Goal: Task Accomplishment & Management: Use online tool/utility

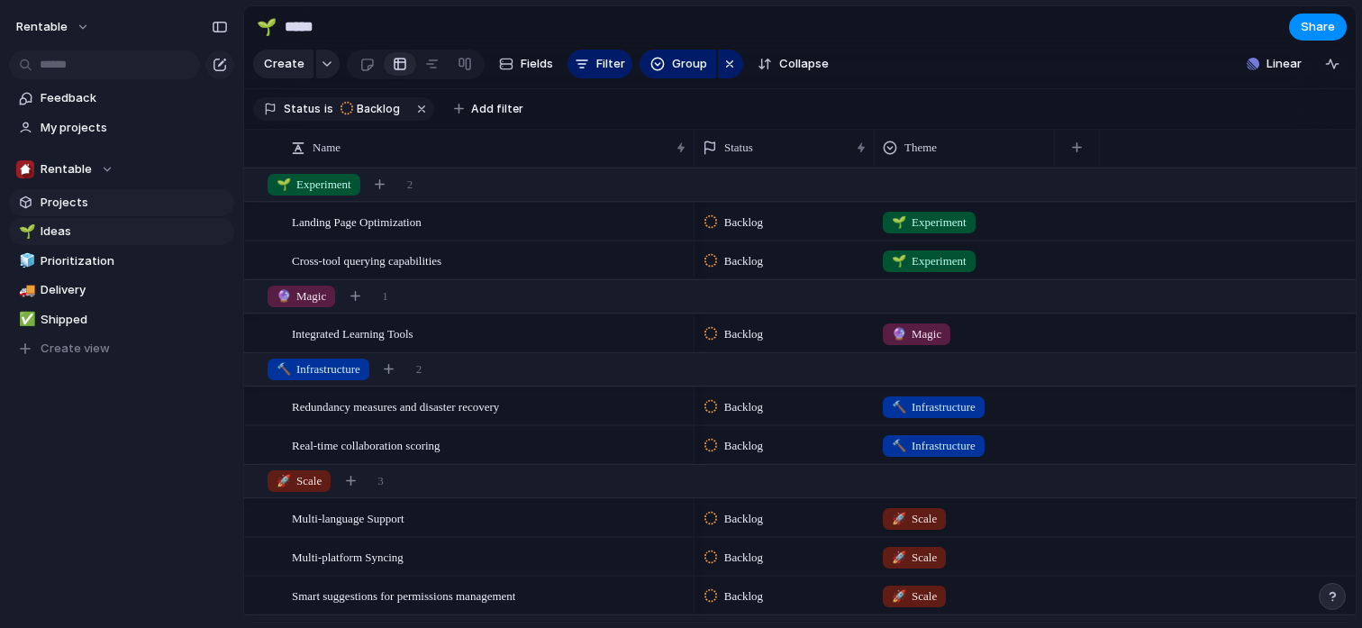
click at [94, 205] on span "Projects" at bounding box center [134, 203] width 187 height 18
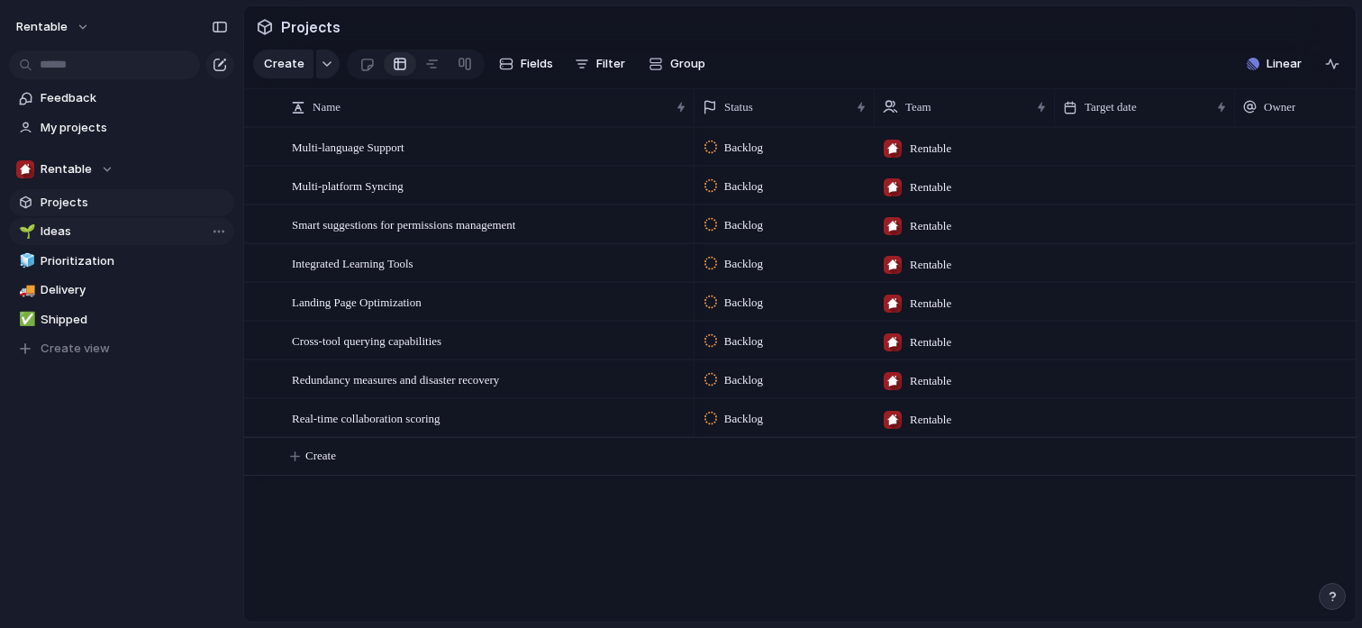
click at [92, 229] on span "Ideas" at bounding box center [134, 232] width 187 height 18
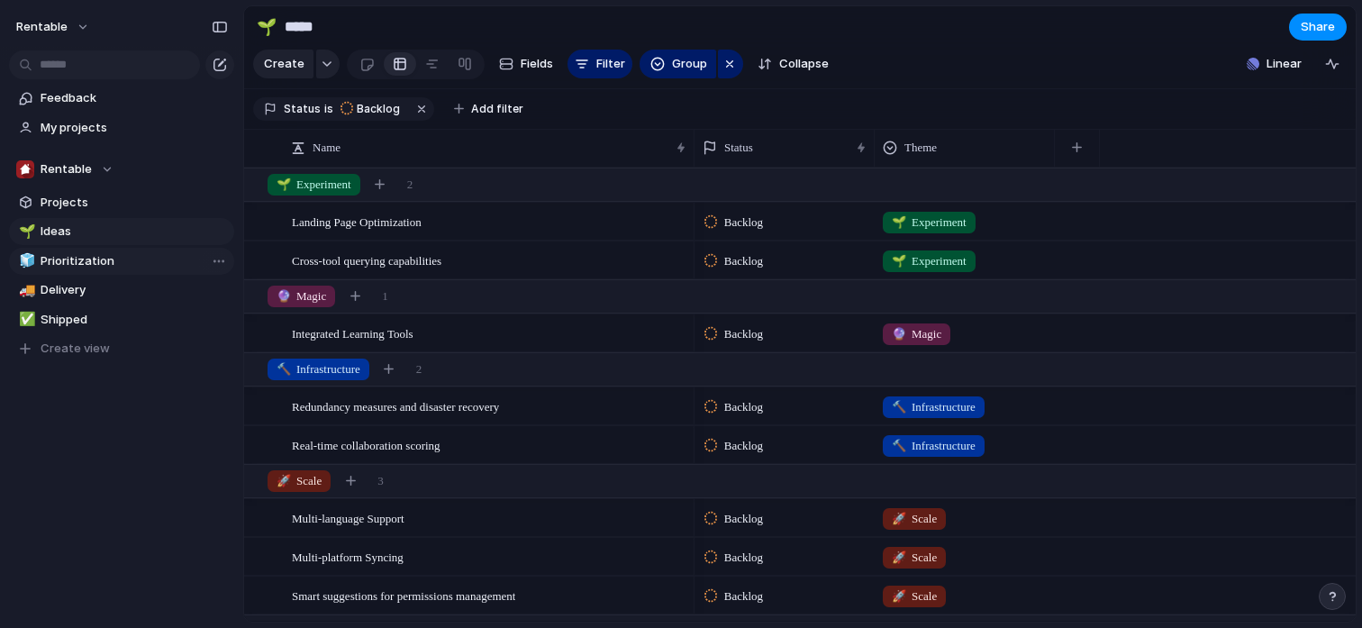
click at [99, 263] on span "Prioritization" at bounding box center [134, 261] width 187 height 18
type input "**********"
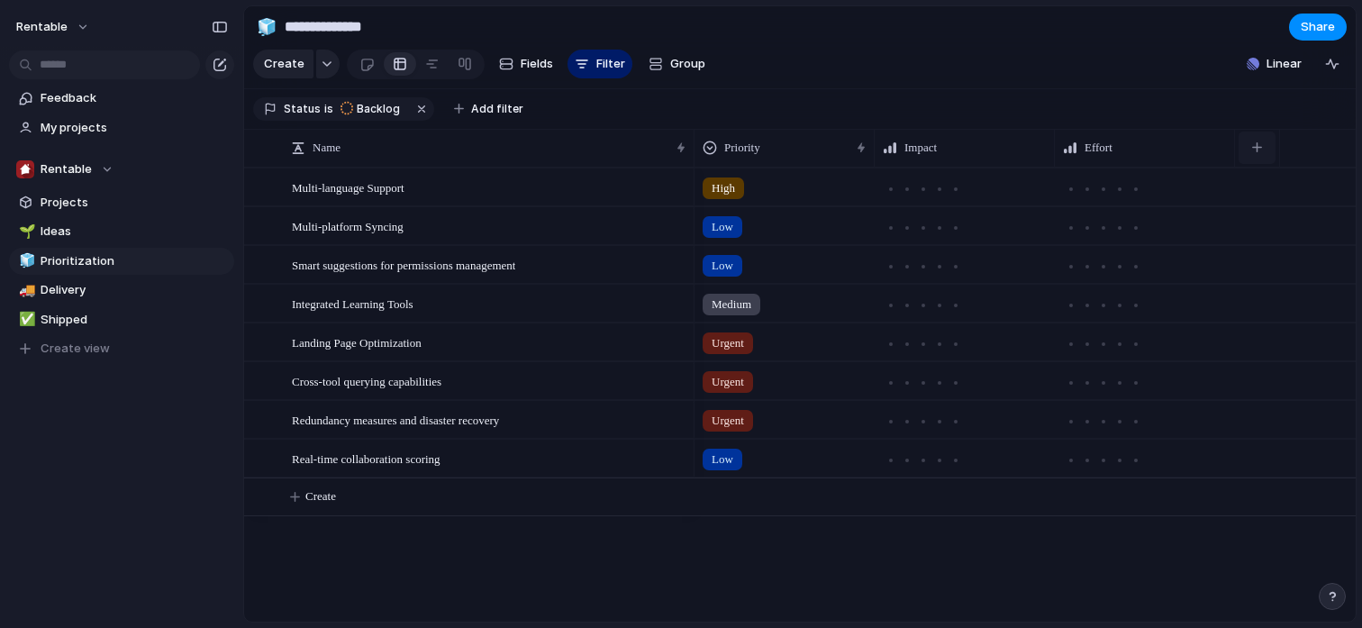
click at [1260, 147] on div "button" at bounding box center [1257, 147] width 10 height 10
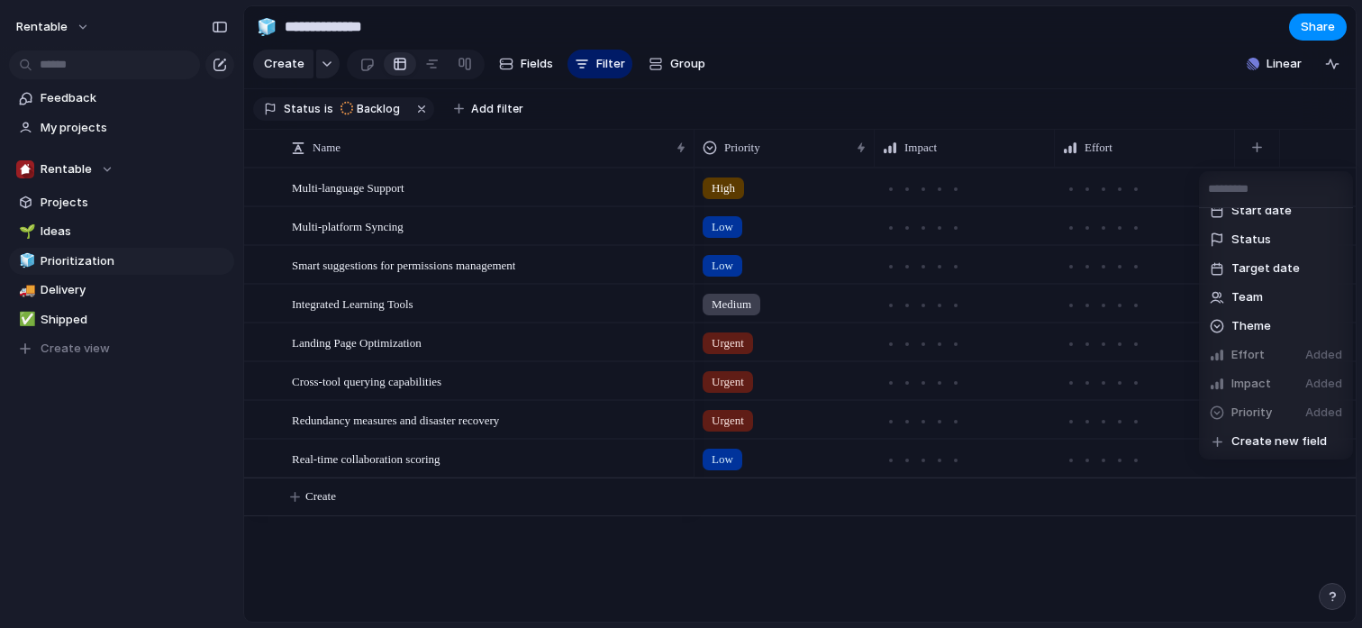
scroll to position [363, 0]
click at [1263, 447] on span "Create new field" at bounding box center [1278, 441] width 95 height 18
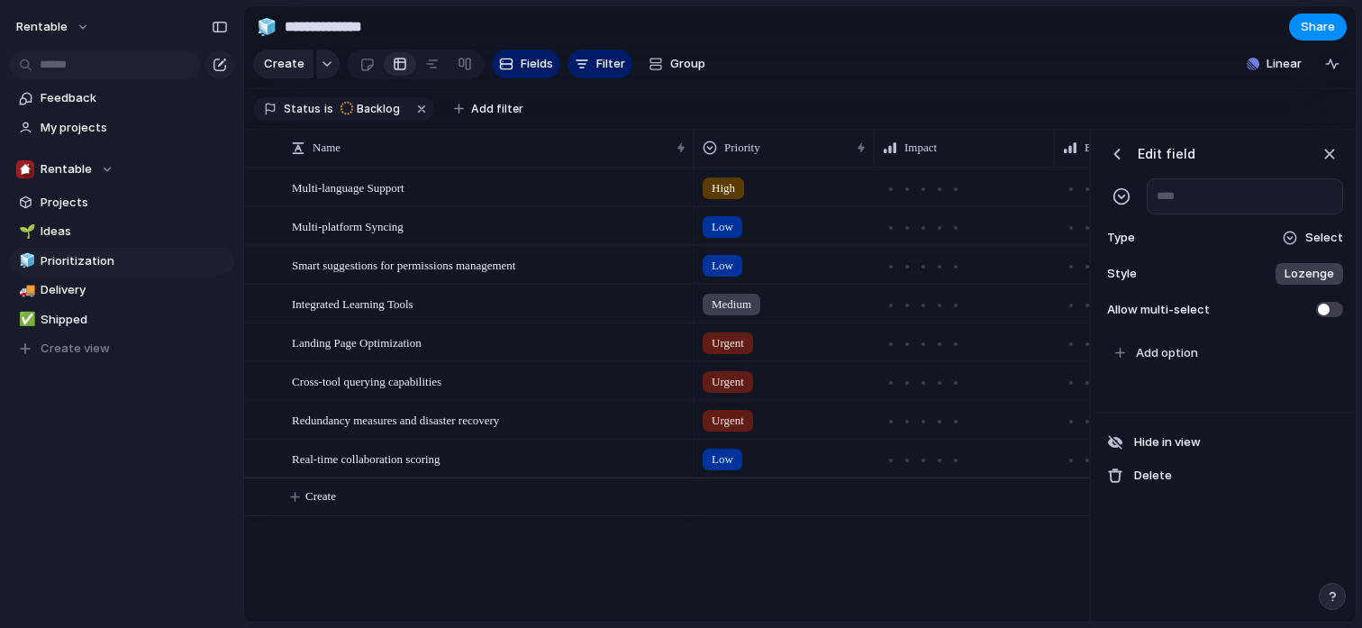
scroll to position [0, 372]
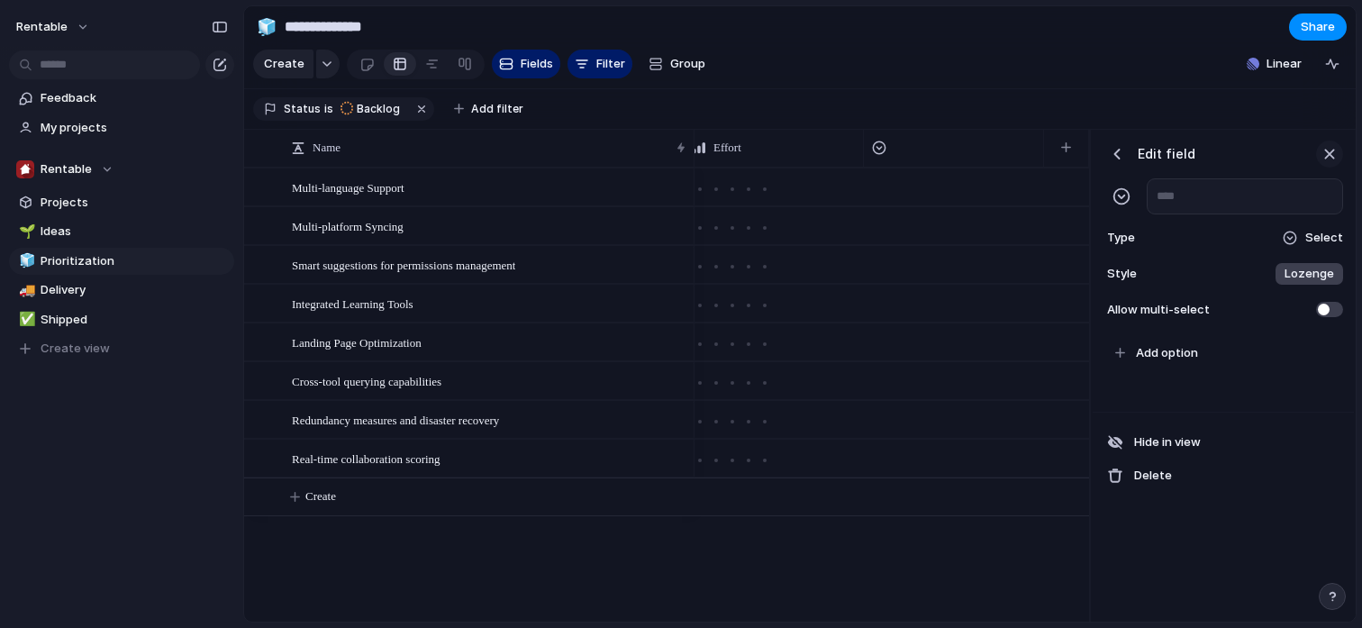
click at [1329, 150] on div "button" at bounding box center [1330, 154] width 20 height 20
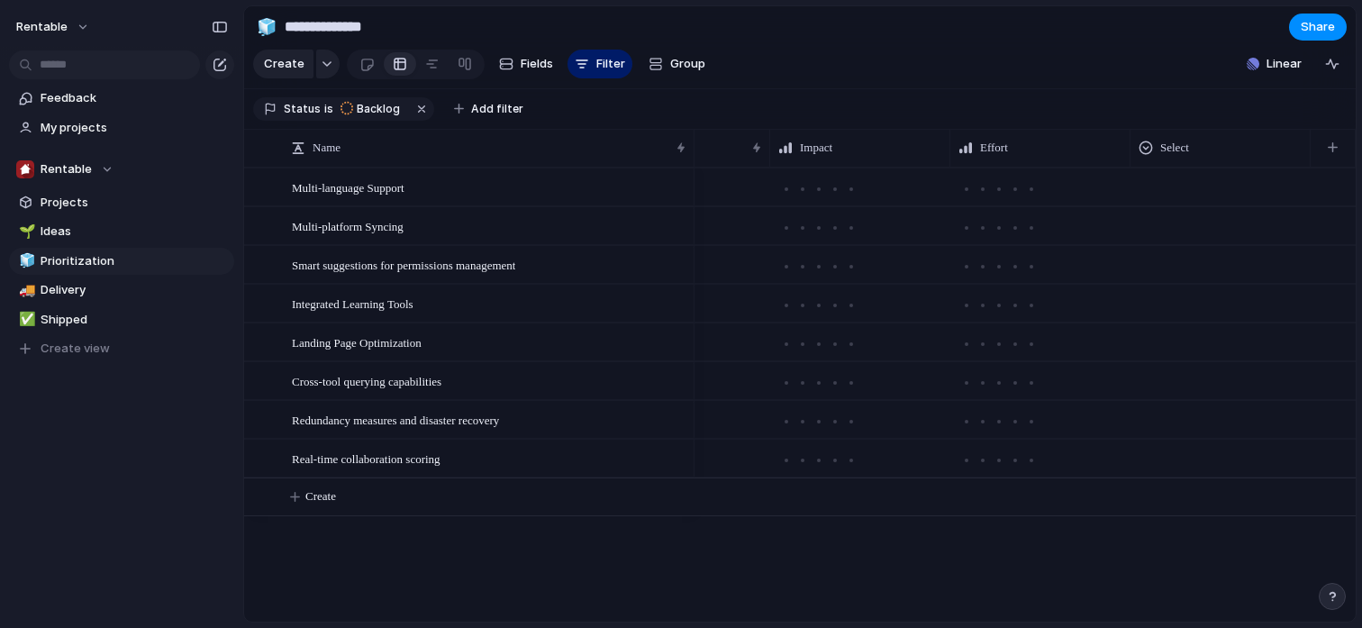
scroll to position [0, 105]
click at [102, 346] on span "Create view" at bounding box center [75, 349] width 69 height 18
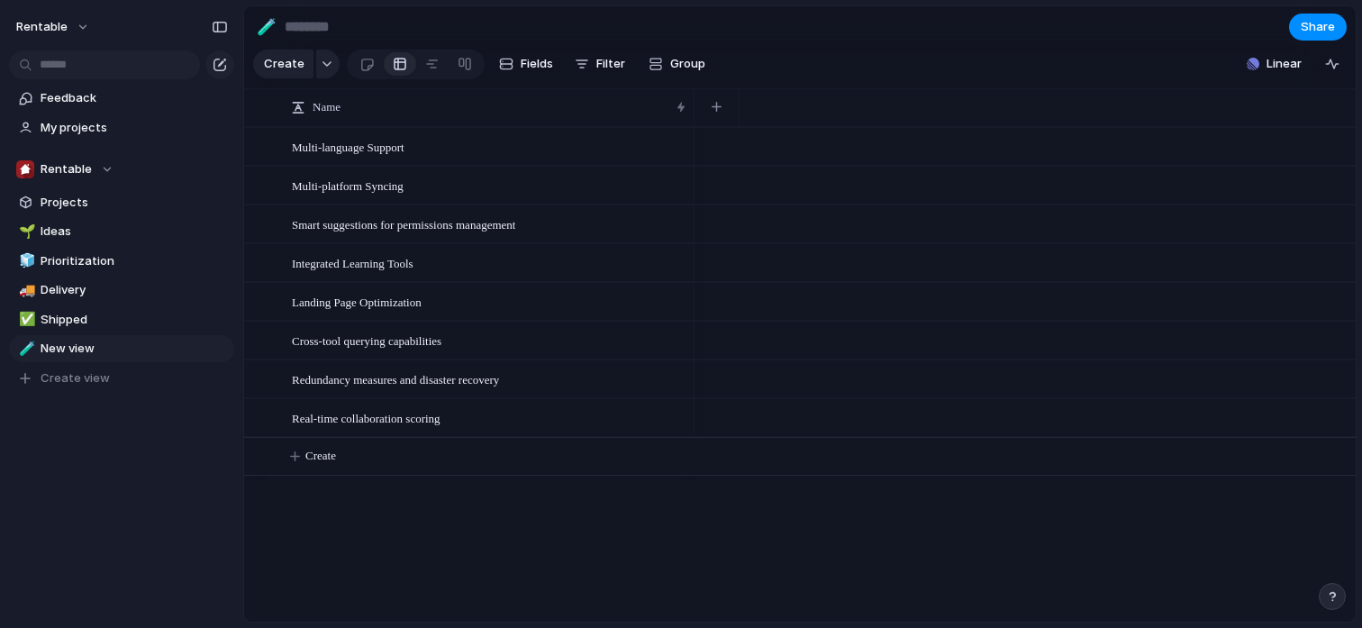
click at [137, 409] on div "Feedback My projects Rentable Projects 🌱 Ideas 🧊 Prioritization 🚚 Delivery ✅ Sh…" at bounding box center [121, 269] width 243 height 538
click at [83, 315] on span "Shipped" at bounding box center [134, 320] width 187 height 18
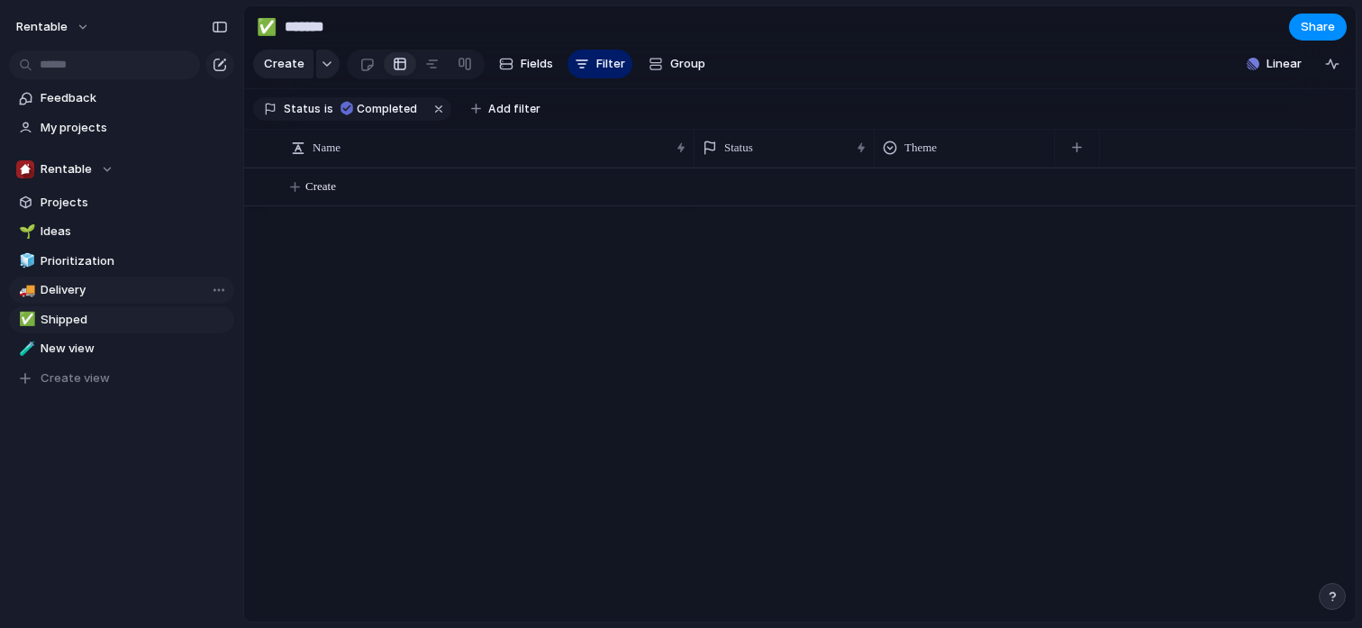
click at [111, 295] on span "Delivery" at bounding box center [134, 290] width 187 height 18
click at [118, 320] on span "Shipped" at bounding box center [134, 320] width 187 height 18
click at [125, 290] on span "Delivery" at bounding box center [134, 290] width 187 height 18
click at [132, 259] on span "Prioritization" at bounding box center [134, 261] width 187 height 18
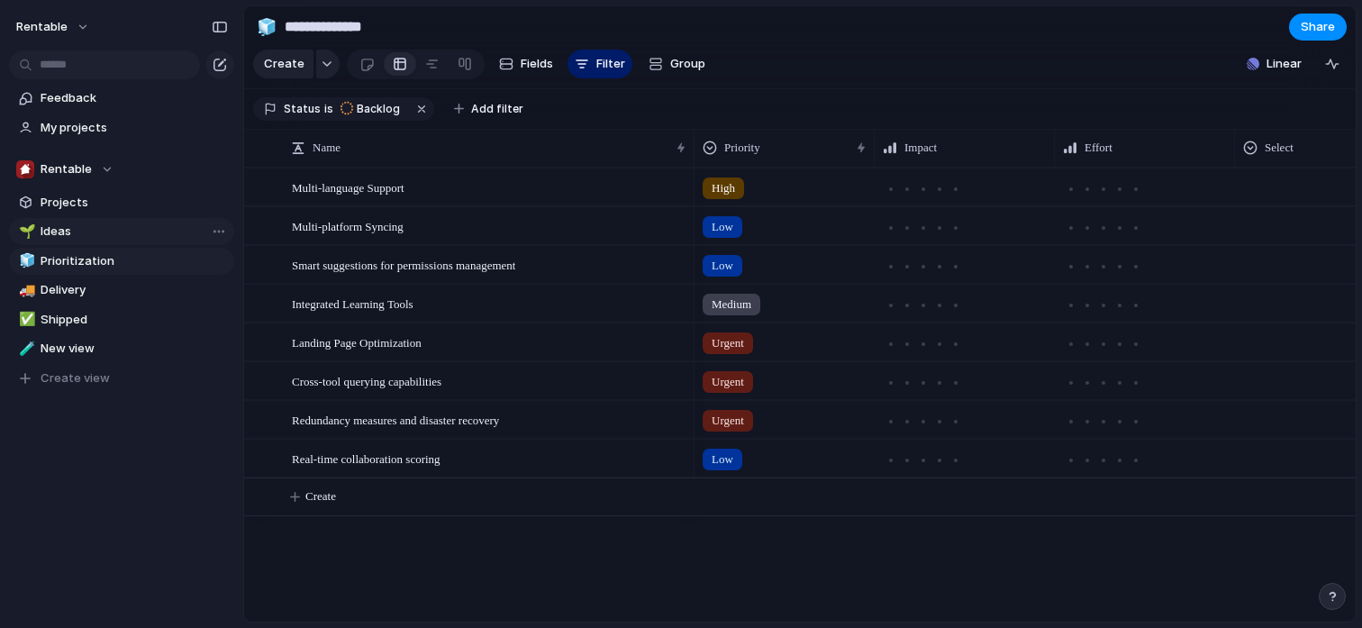
click at [133, 231] on span "Ideas" at bounding box center [134, 232] width 187 height 18
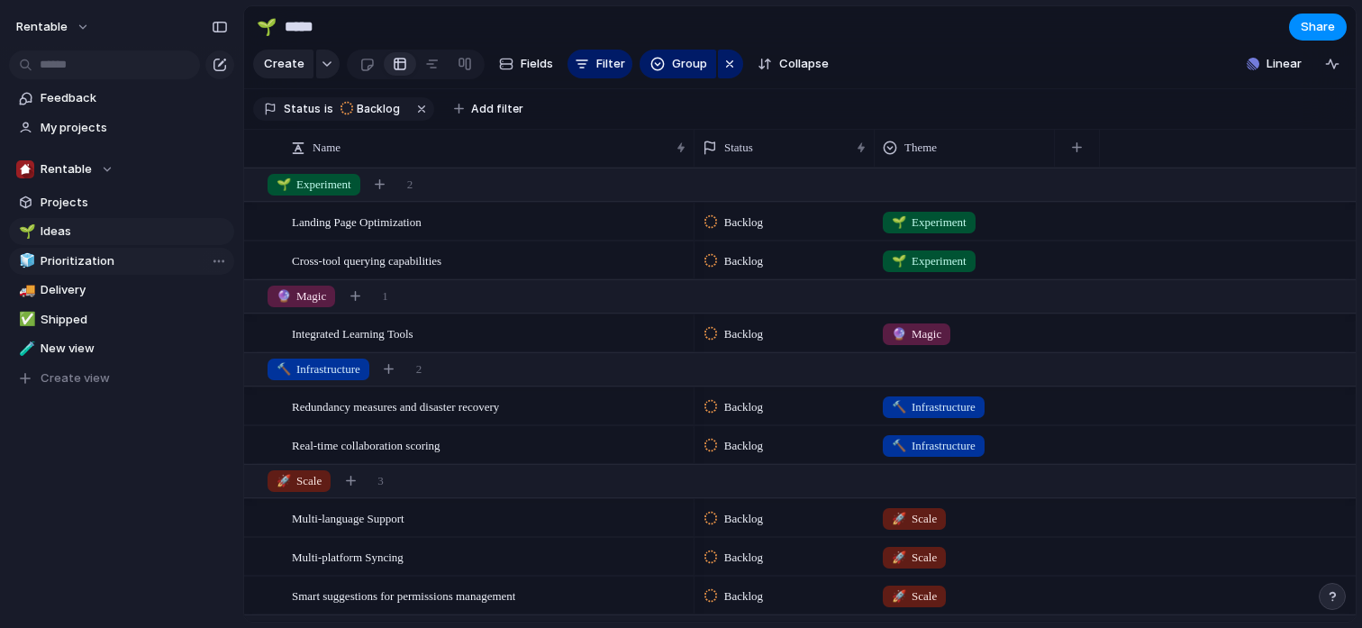
click at [130, 259] on span "Prioritization" at bounding box center [134, 261] width 187 height 18
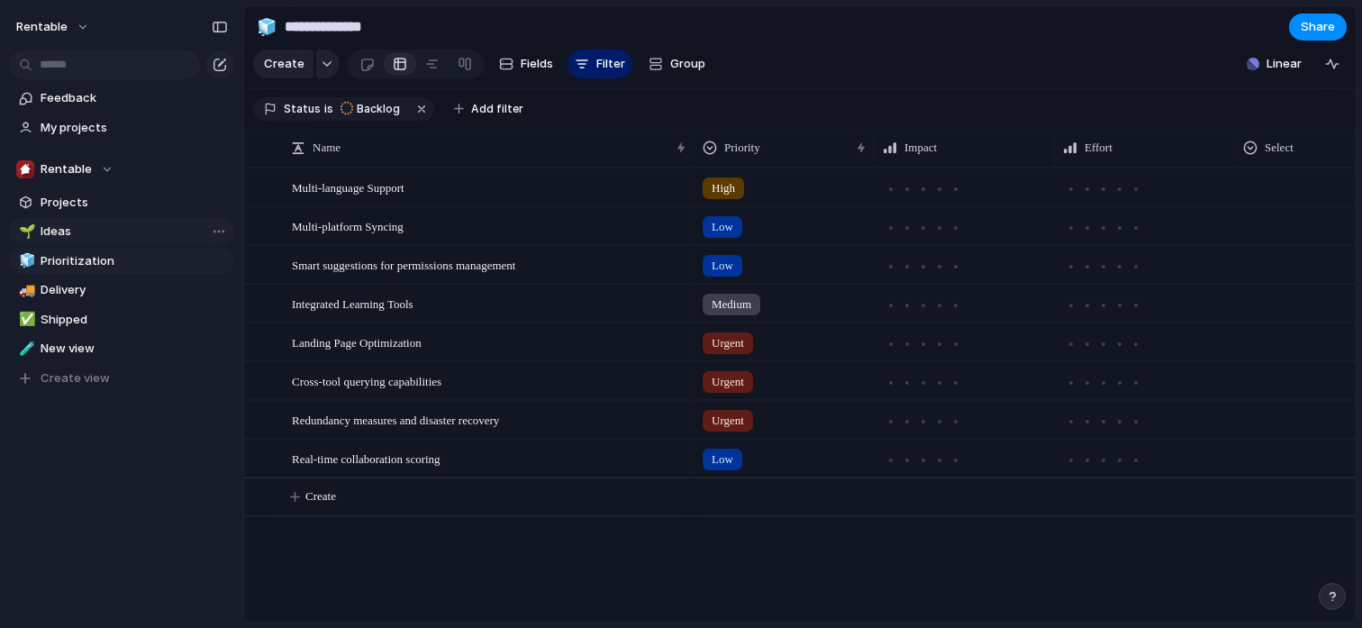
click at [135, 229] on span "Ideas" at bounding box center [134, 232] width 187 height 18
type input "*****"
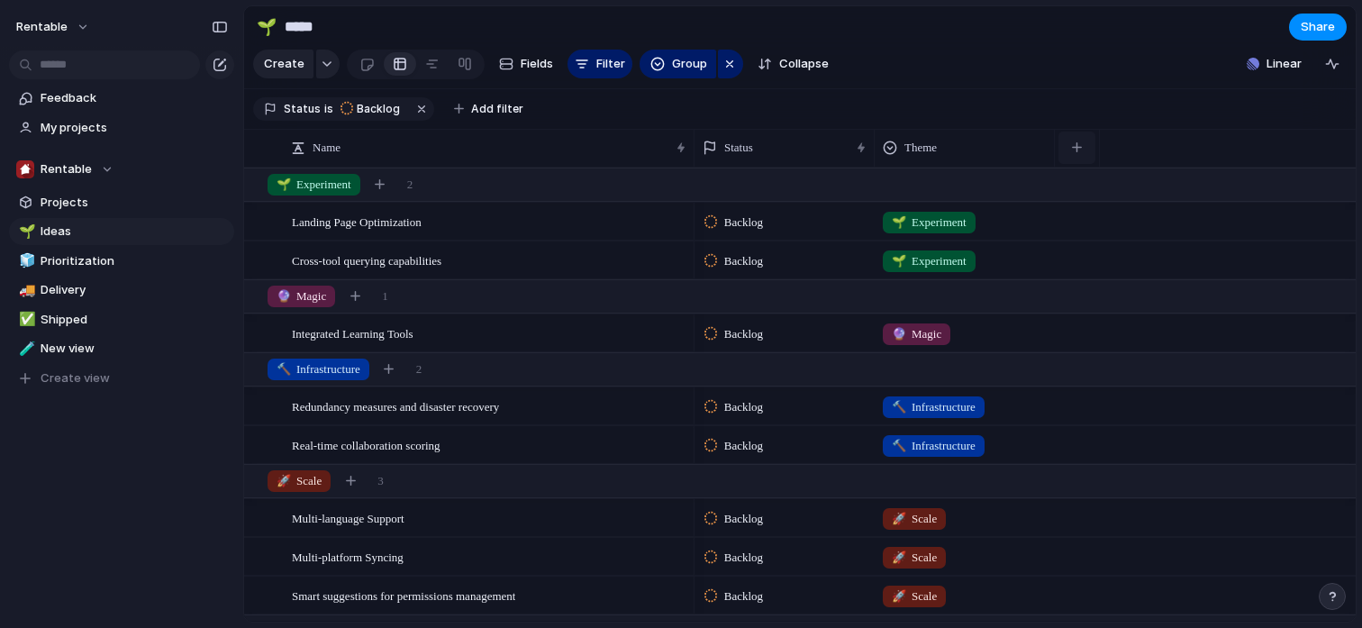
click at [1083, 150] on button "button" at bounding box center [1077, 148] width 37 height 32
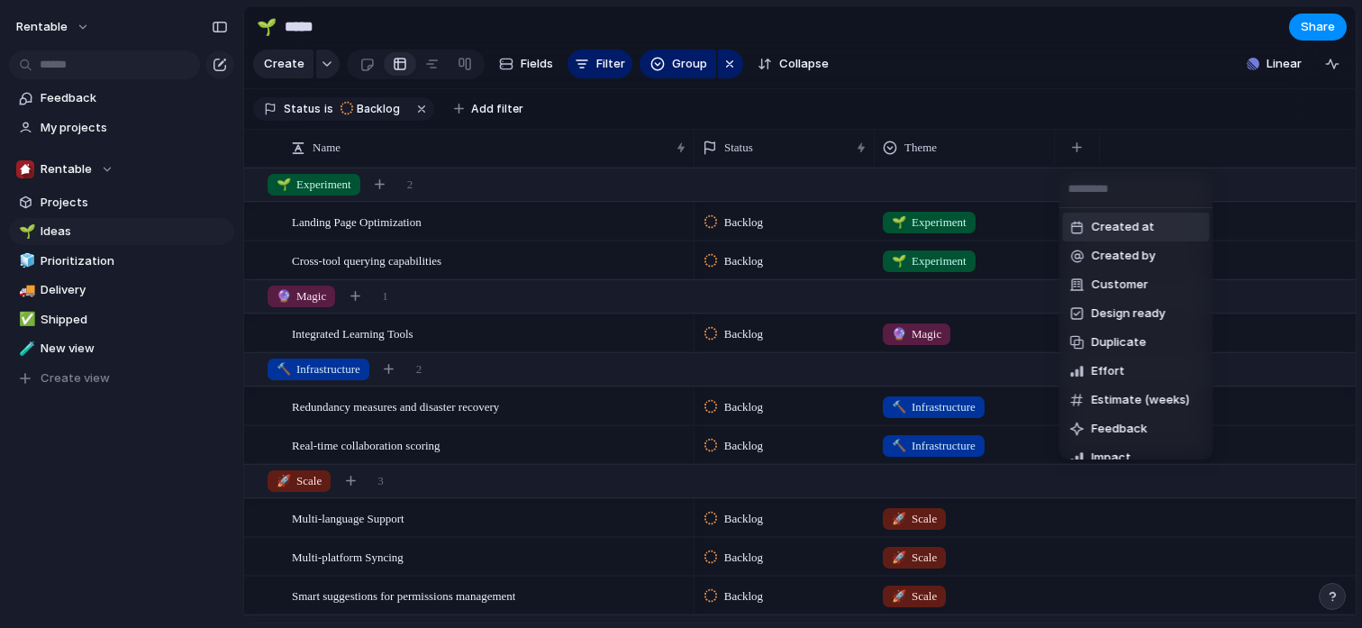
click at [119, 440] on div "Created at Created by Customer Design ready Duplicate Effort Estimate (weeks) F…" at bounding box center [681, 314] width 1362 height 628
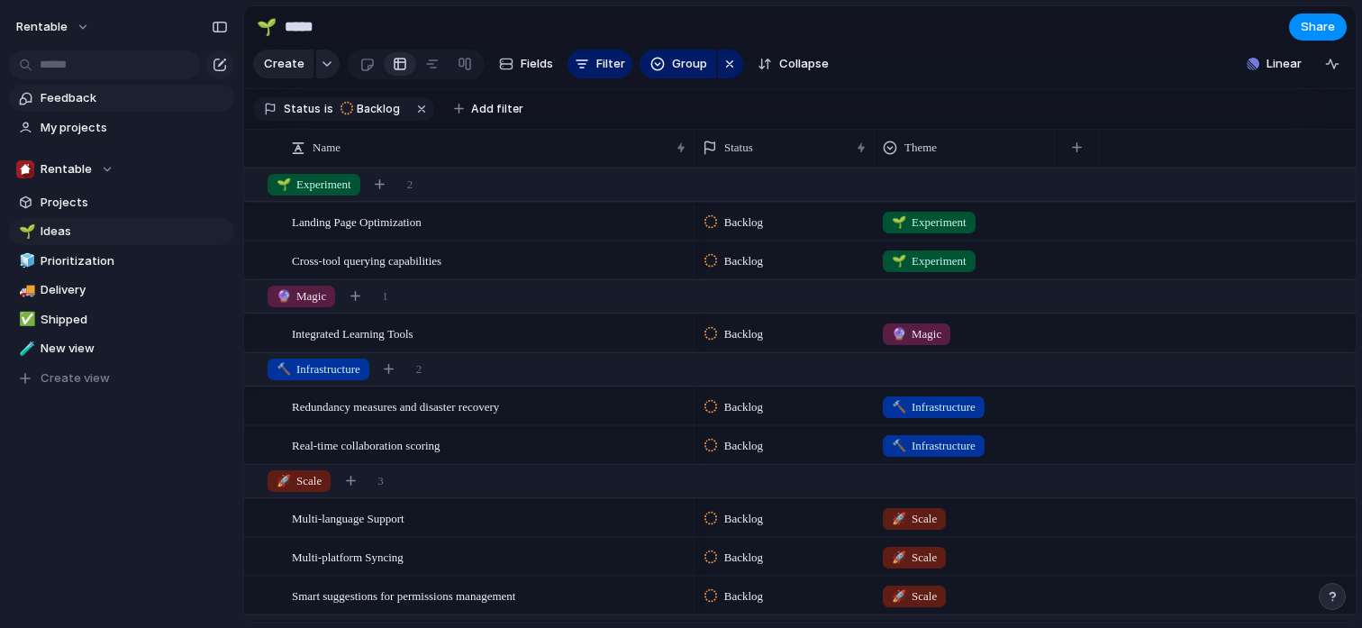
click at [122, 102] on span "Feedback" at bounding box center [134, 98] width 187 height 18
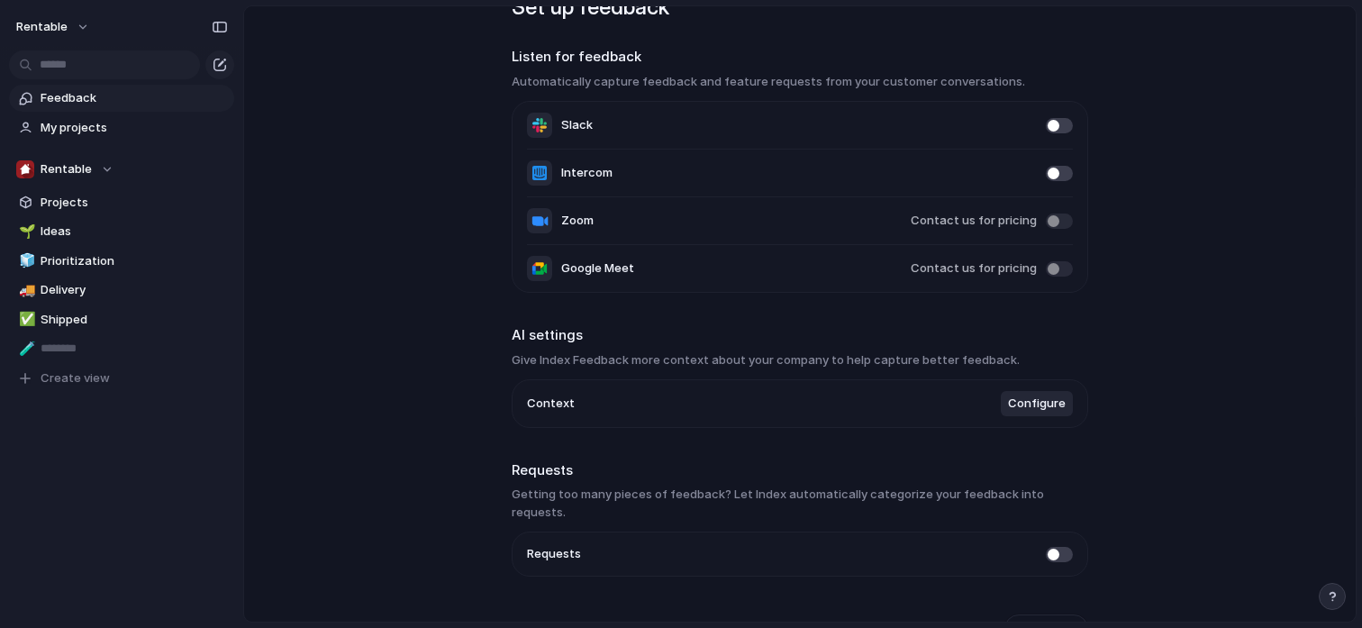
scroll to position [71, 0]
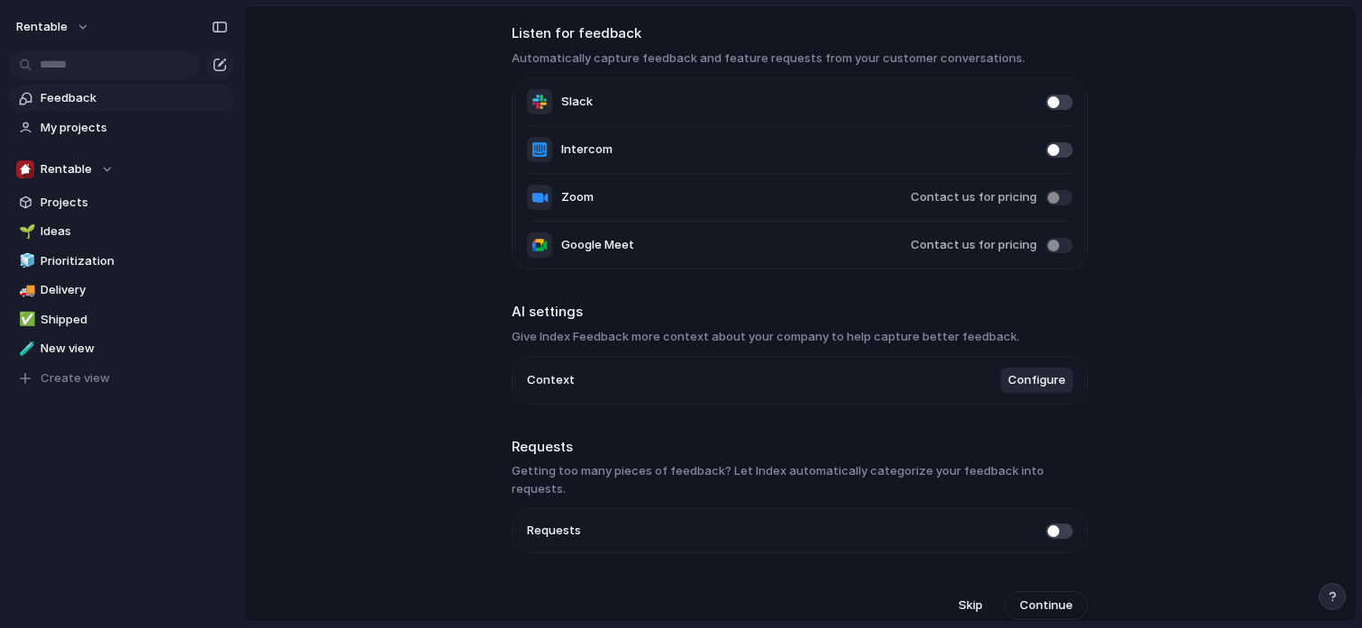
click at [1017, 385] on span "Configure" at bounding box center [1037, 380] width 58 height 18
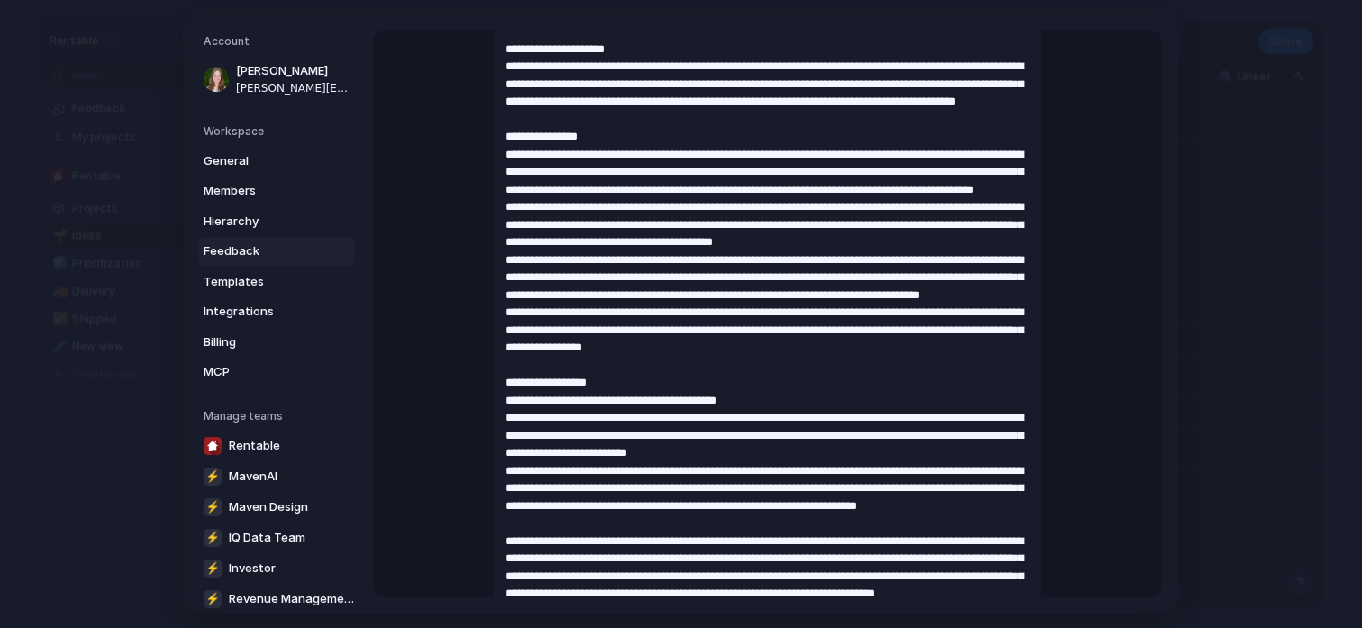
scroll to position [364, 0]
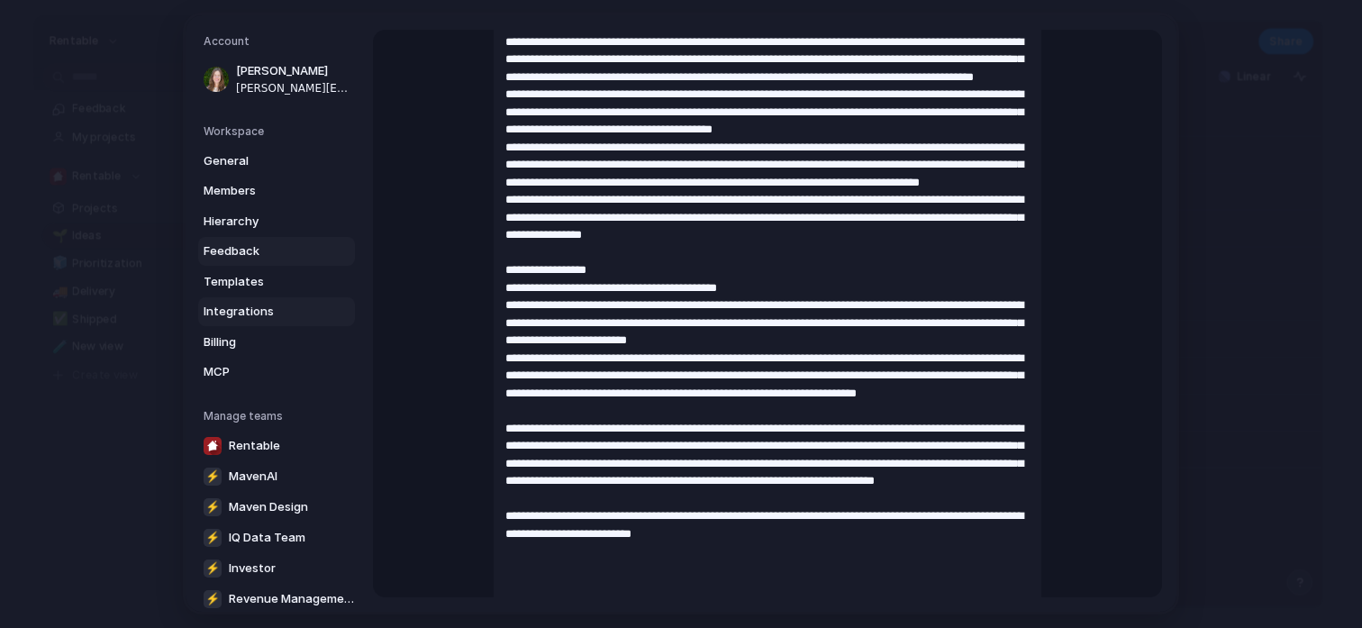
click at [293, 311] on span "Integrations" at bounding box center [261, 312] width 115 height 18
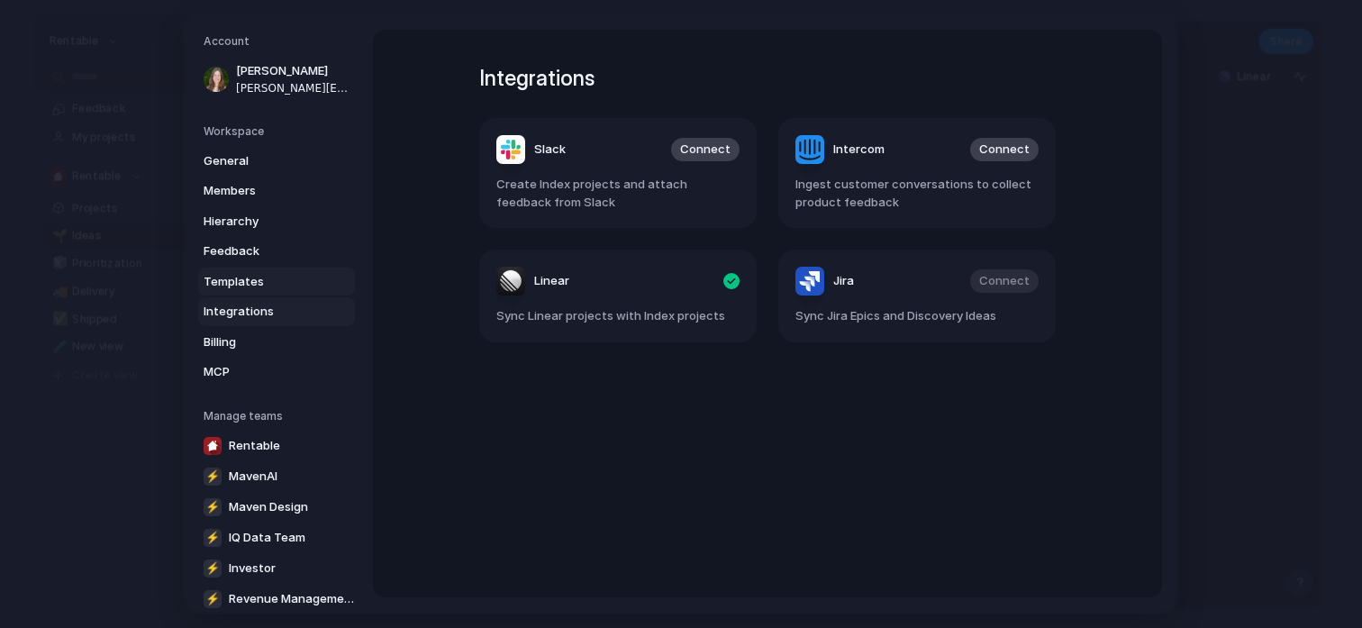
click at [282, 286] on span "Templates" at bounding box center [261, 282] width 115 height 18
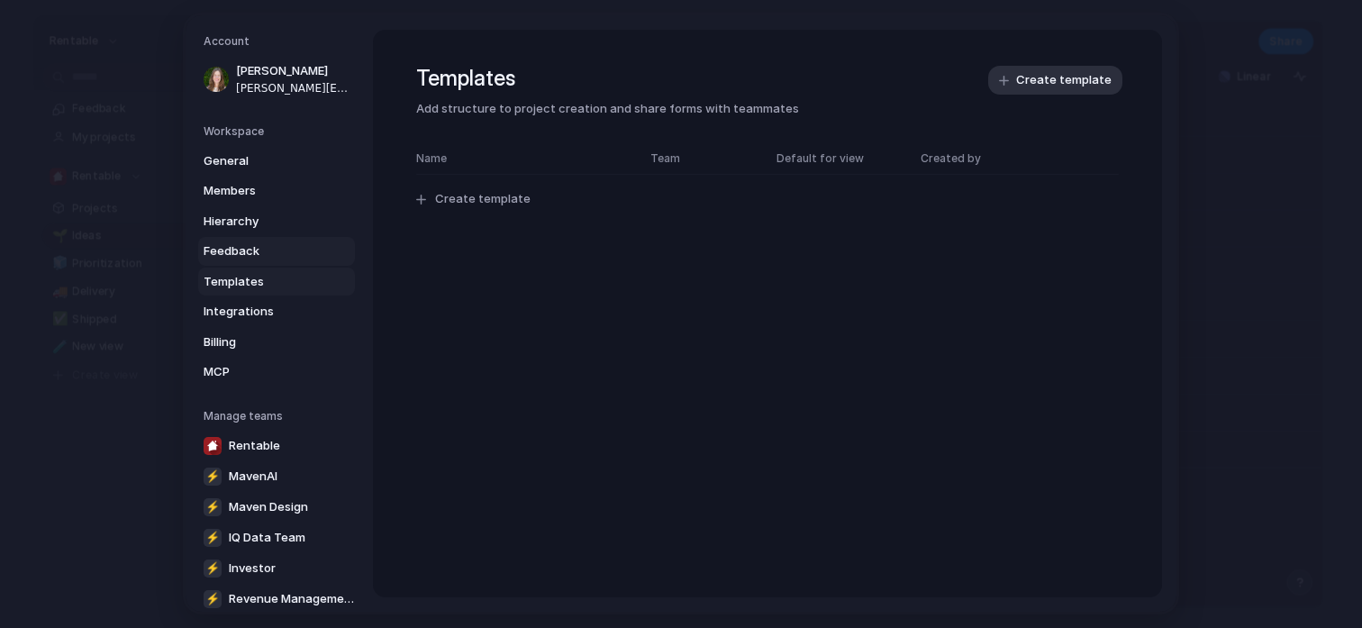
click at [281, 260] on link "Feedback" at bounding box center [276, 251] width 157 height 29
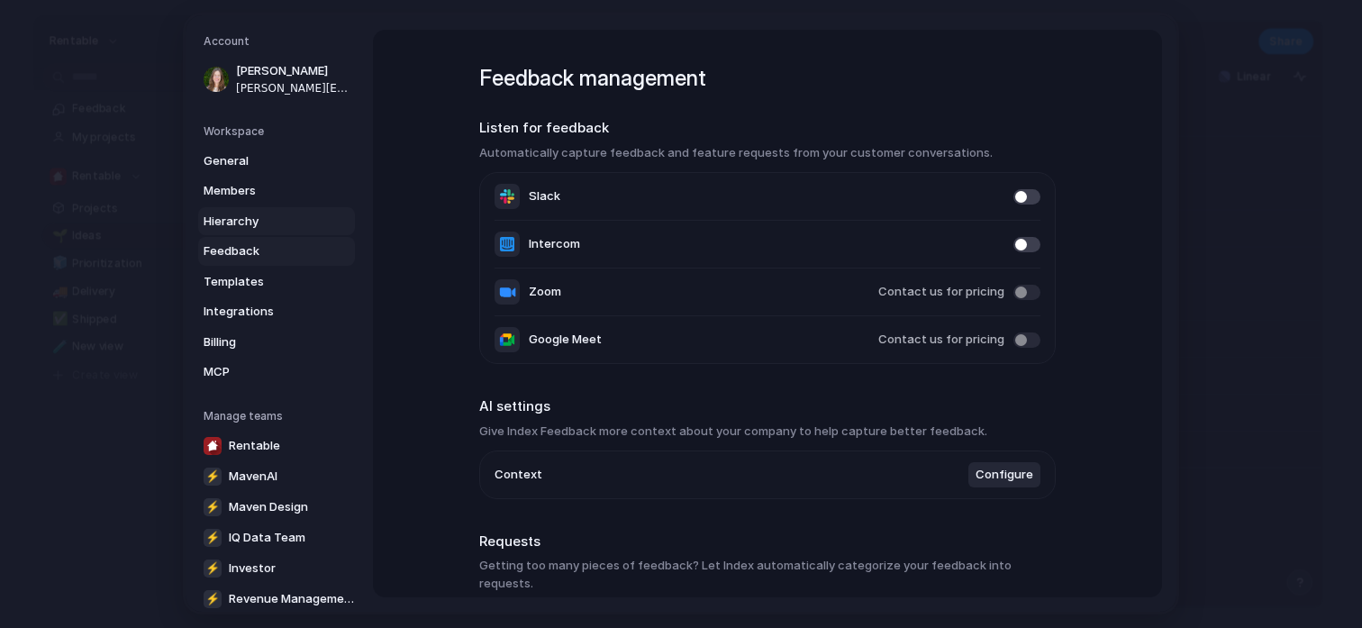
click at [282, 229] on span "Hierarchy" at bounding box center [261, 222] width 115 height 18
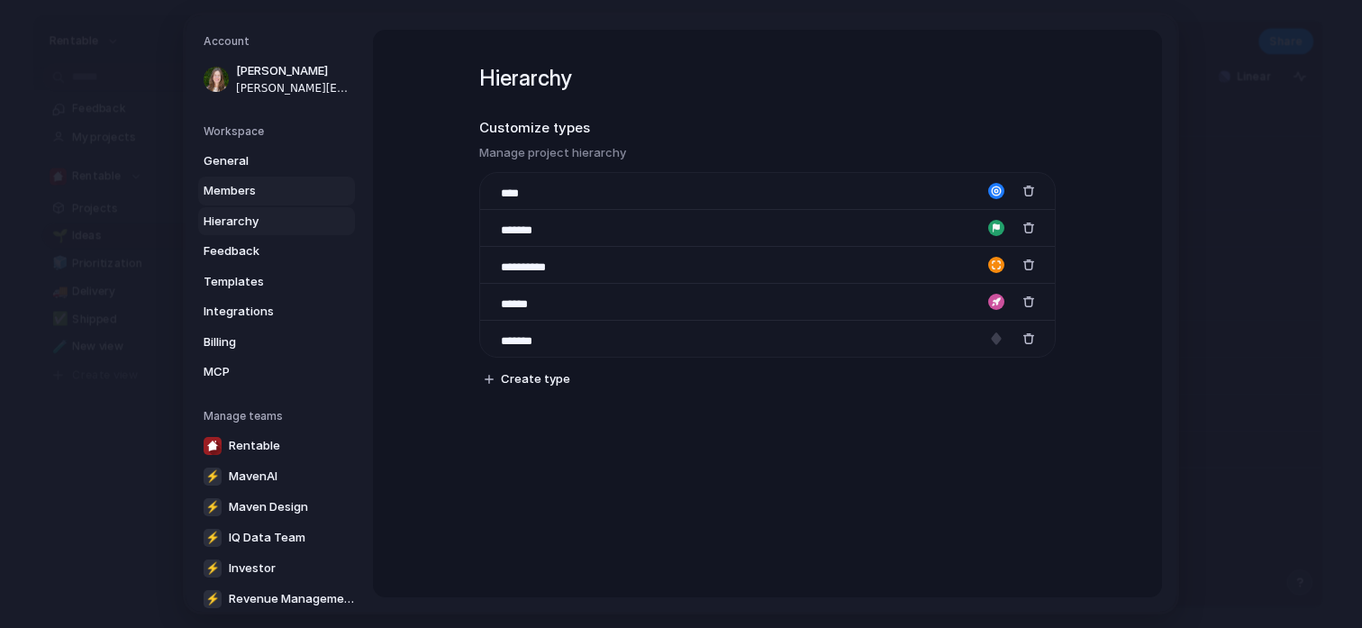
click at [278, 189] on span "Members" at bounding box center [261, 191] width 115 height 18
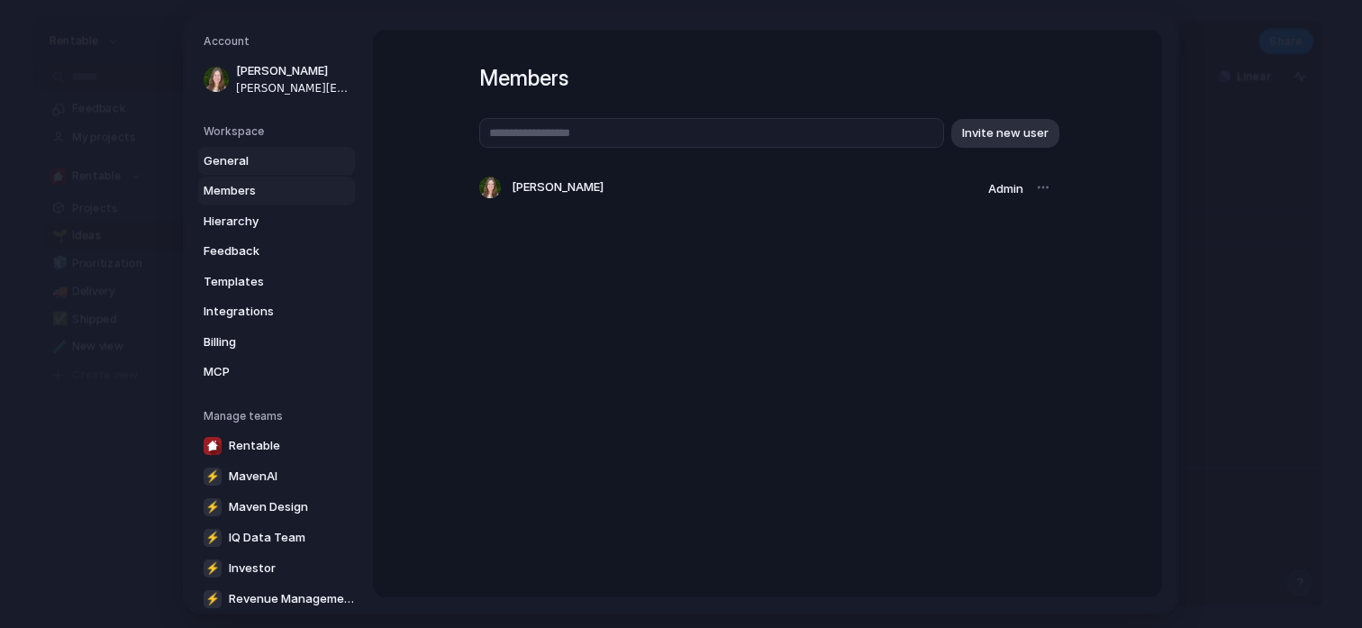
click at [278, 172] on link "General" at bounding box center [276, 161] width 157 height 29
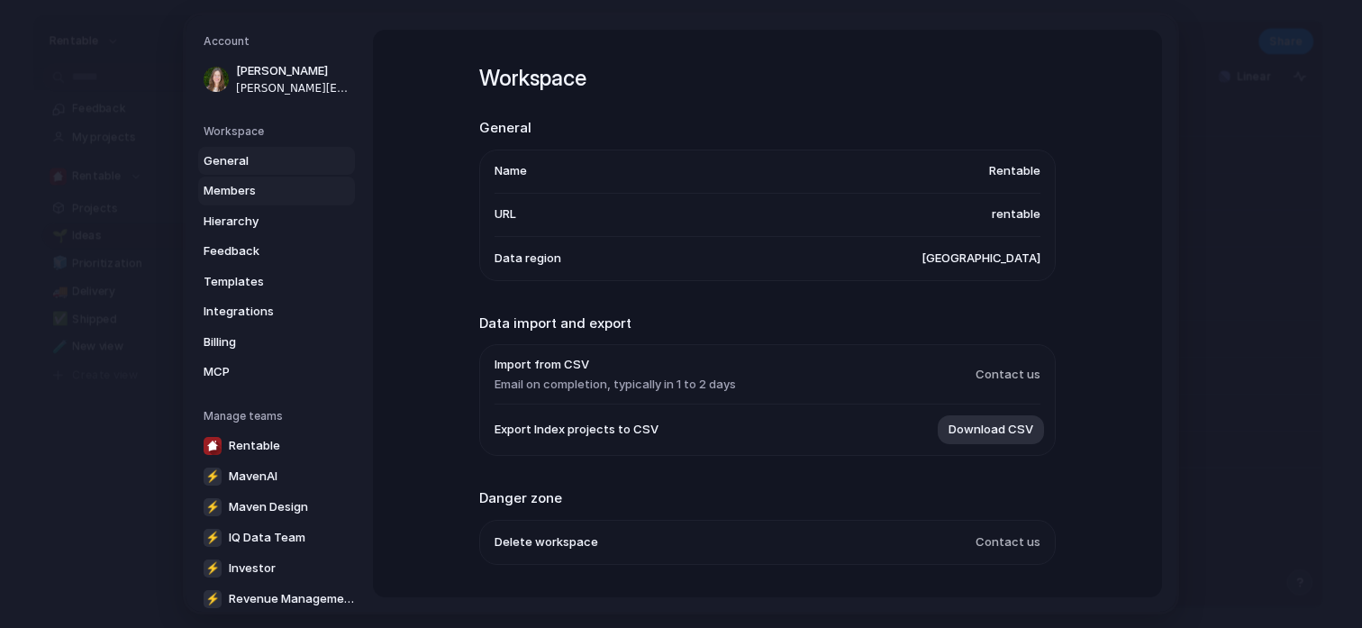
click at [250, 195] on span "Members" at bounding box center [261, 191] width 115 height 18
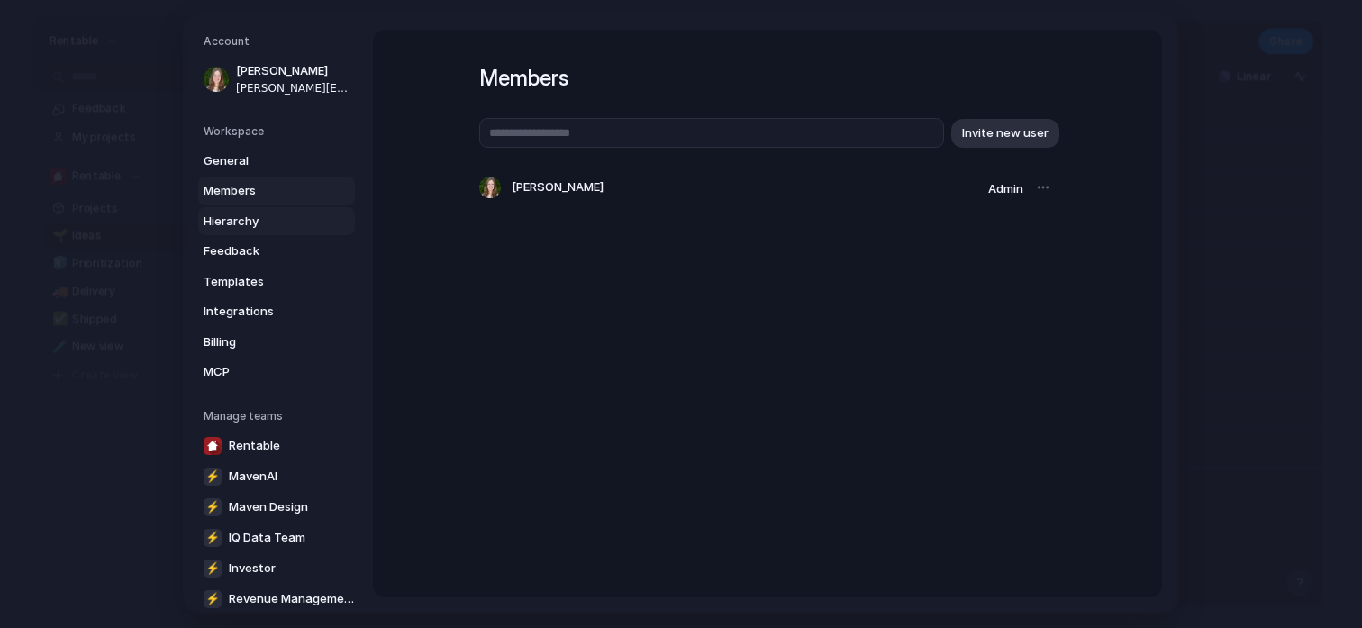
click at [259, 219] on span "Hierarchy" at bounding box center [261, 222] width 115 height 18
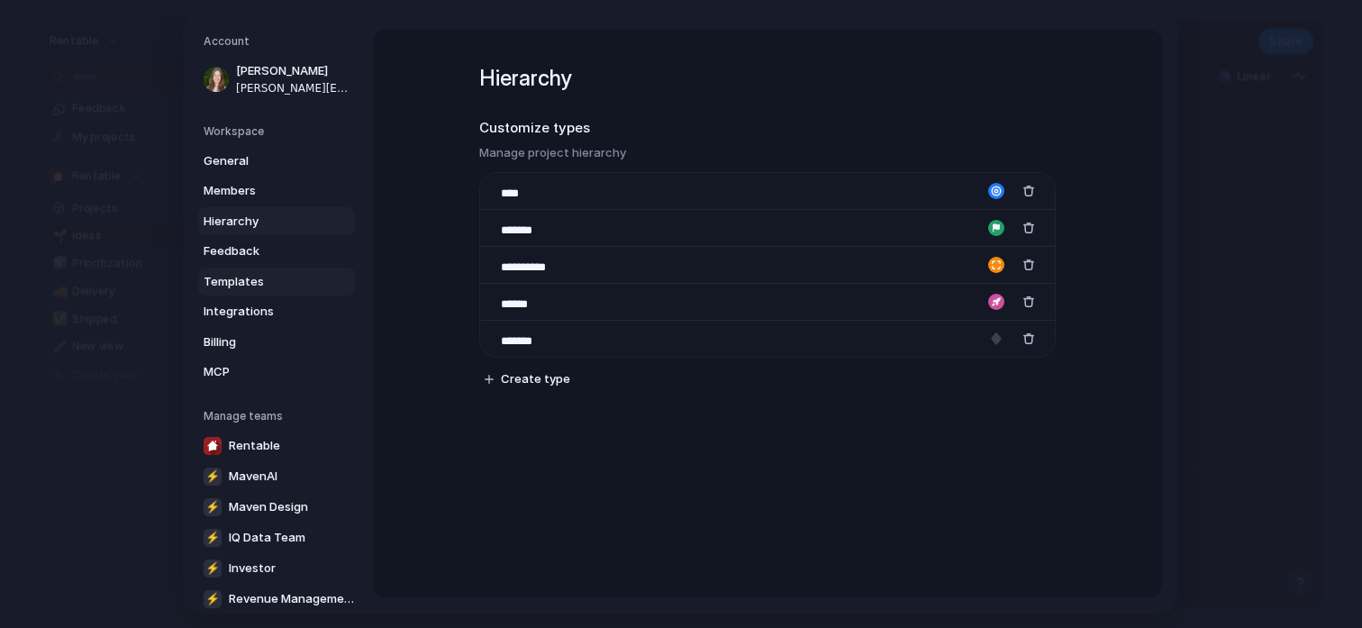
click at [260, 286] on span "Templates" at bounding box center [261, 282] width 115 height 18
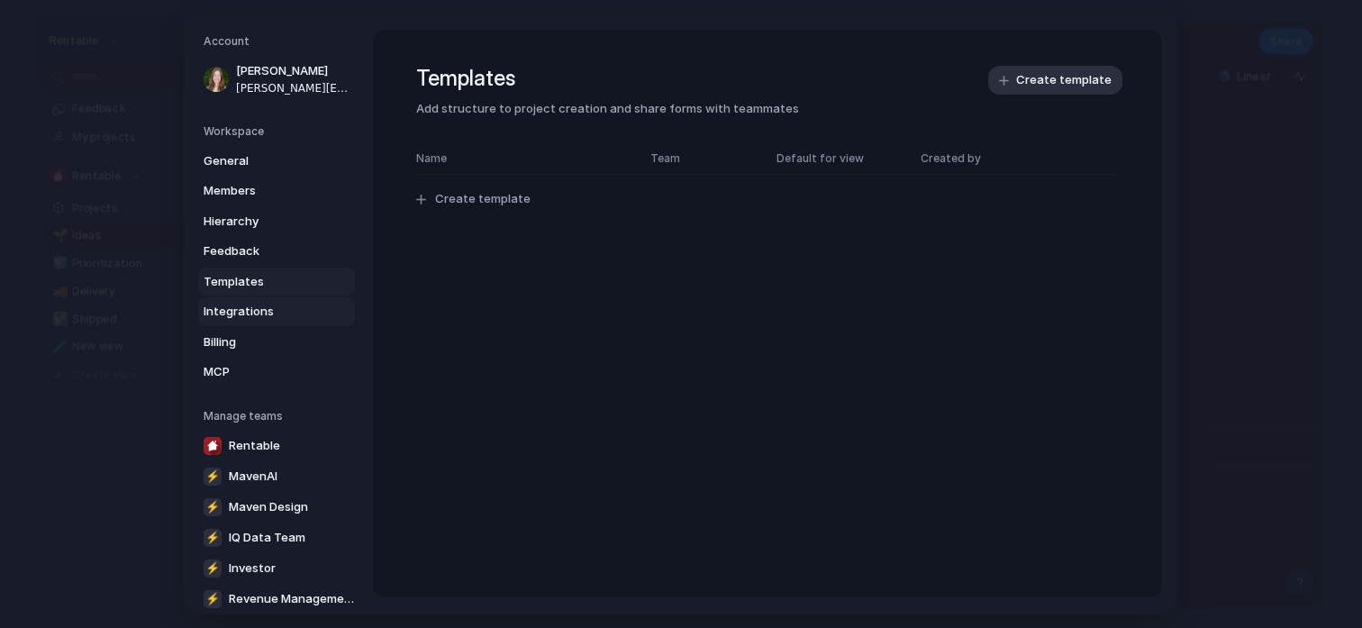
click at [274, 317] on span "Integrations" at bounding box center [261, 312] width 115 height 18
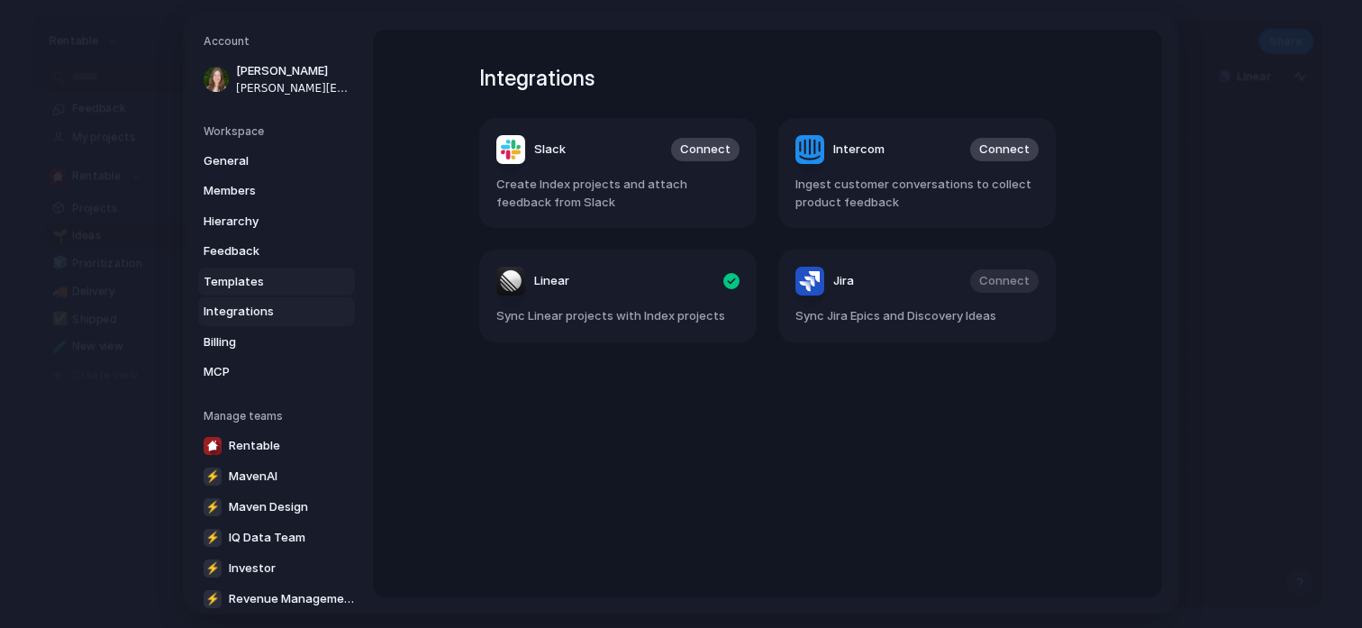
click at [300, 283] on span "Templates" at bounding box center [261, 282] width 115 height 18
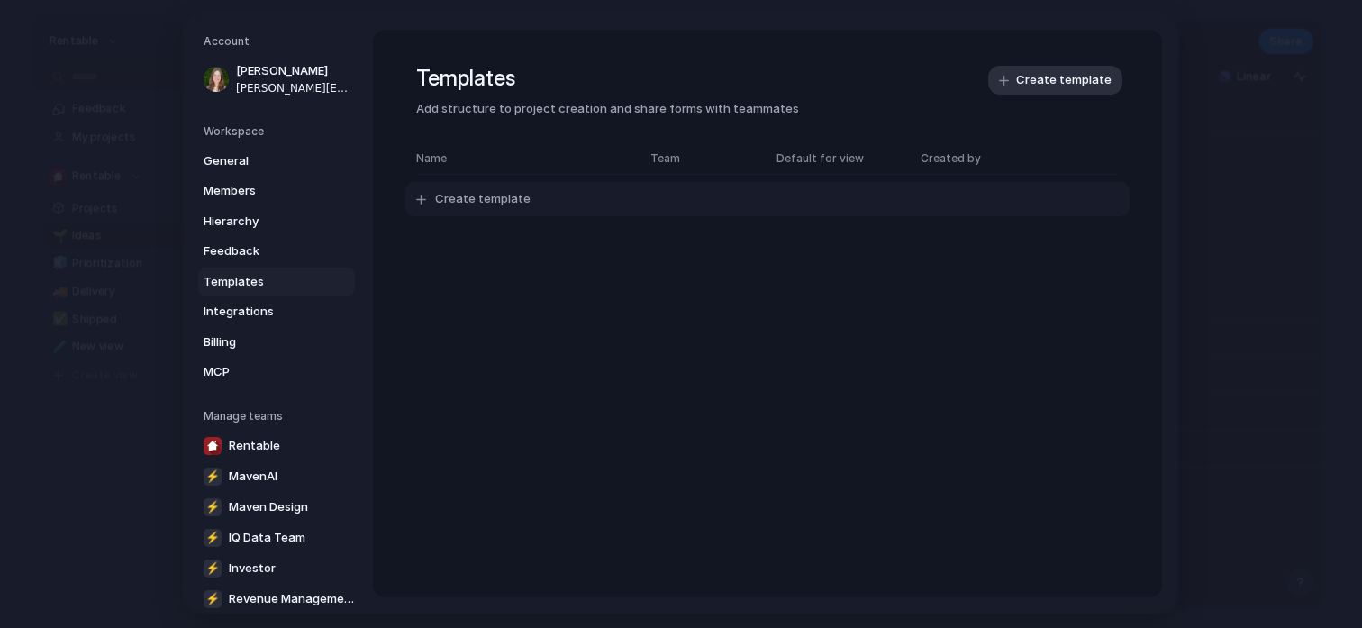
click at [508, 203] on span "Create template" at bounding box center [482, 200] width 95 height 18
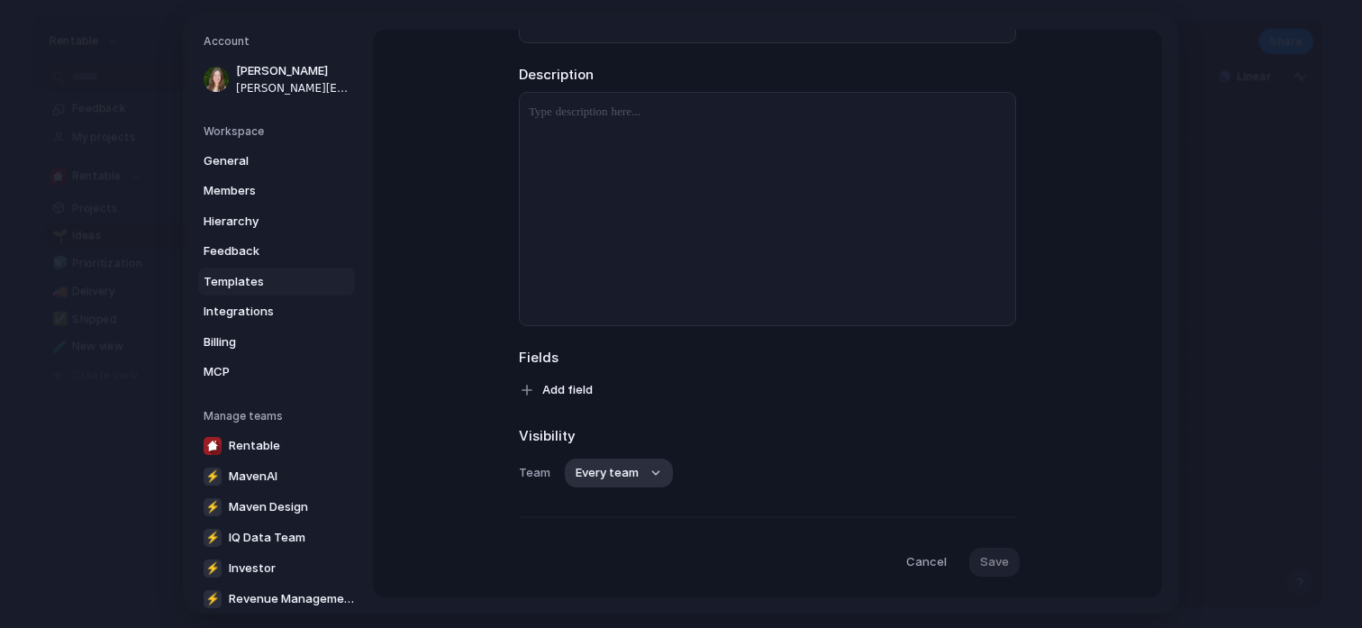
scroll to position [203, 0]
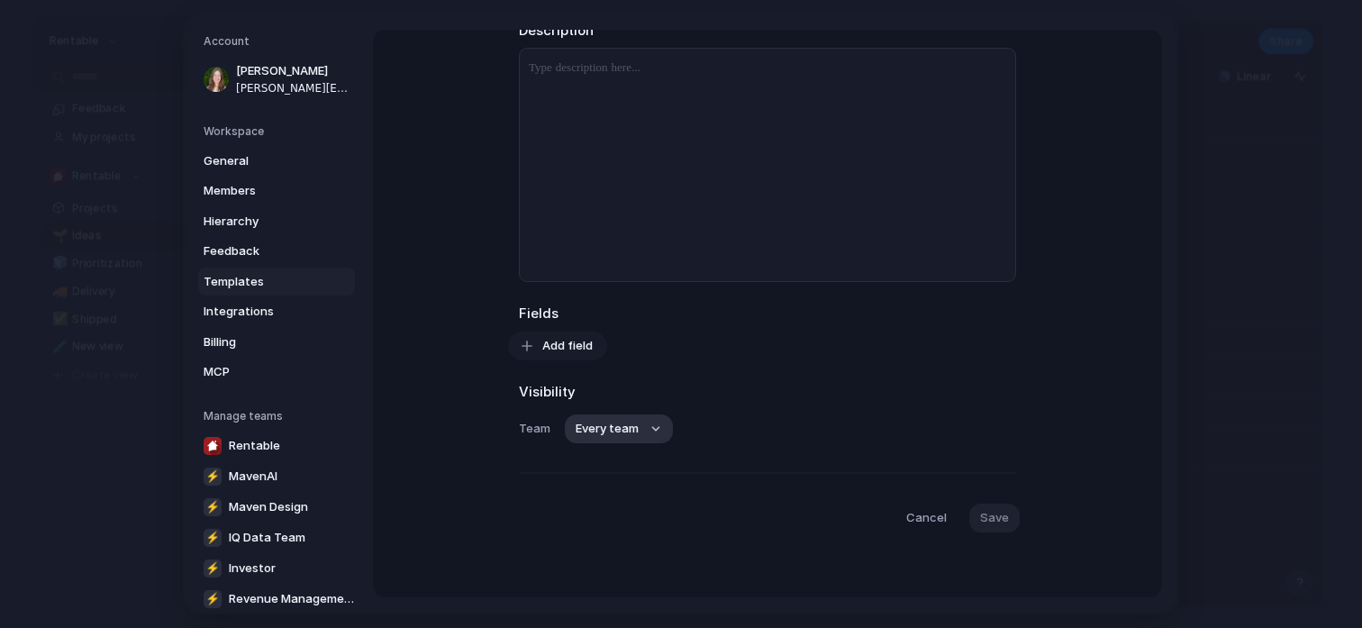
click at [577, 350] on span "Add field" at bounding box center [567, 346] width 50 height 18
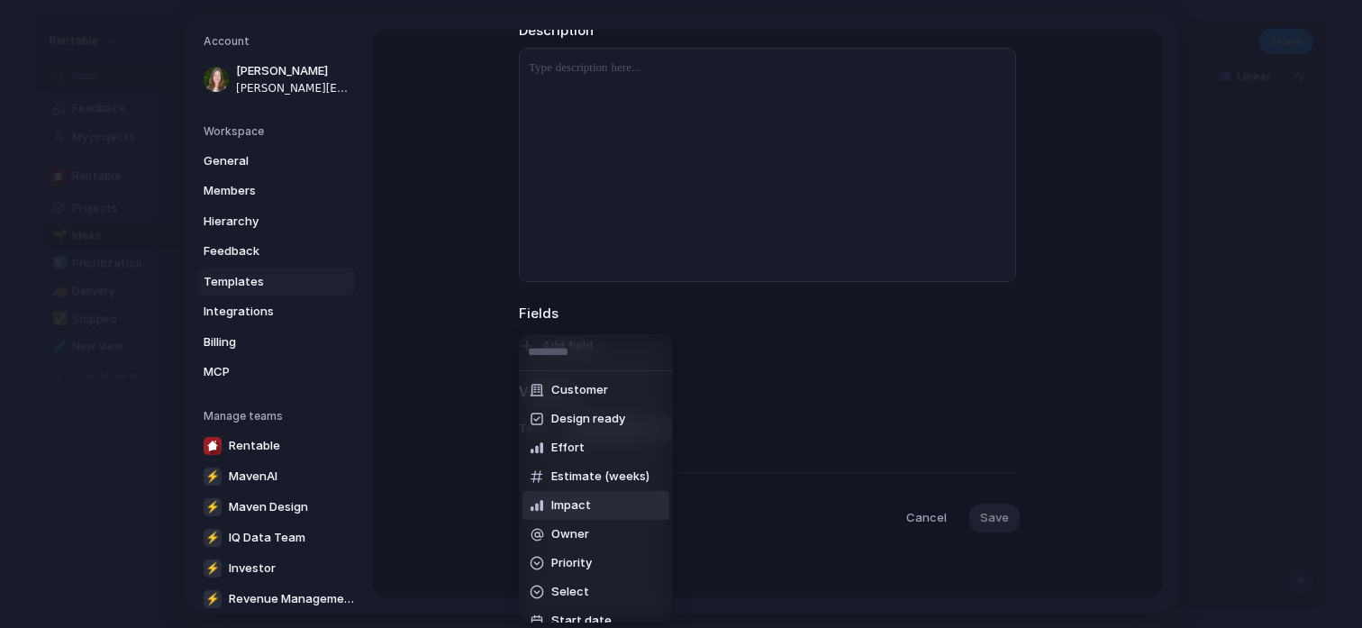
scroll to position [75, 0]
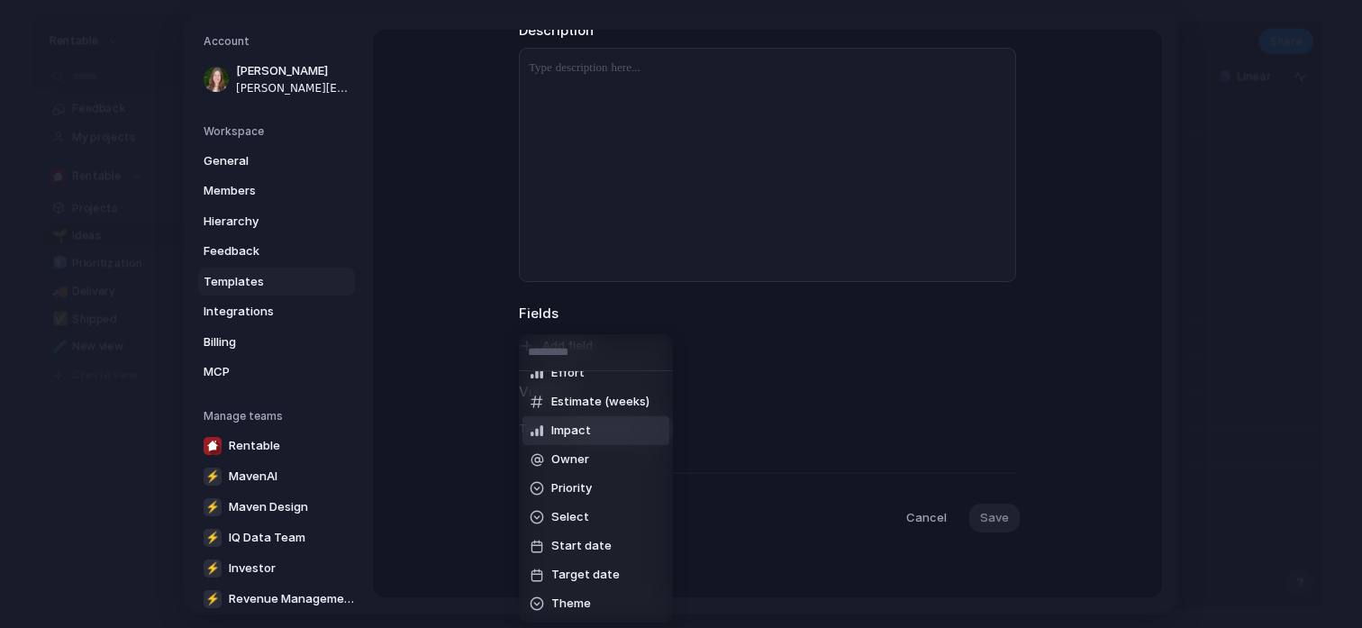
click at [762, 347] on div "Customer Design ready Effort Estimate (weeks) Impact Owner Priority Select Star…" at bounding box center [681, 314] width 1362 height 628
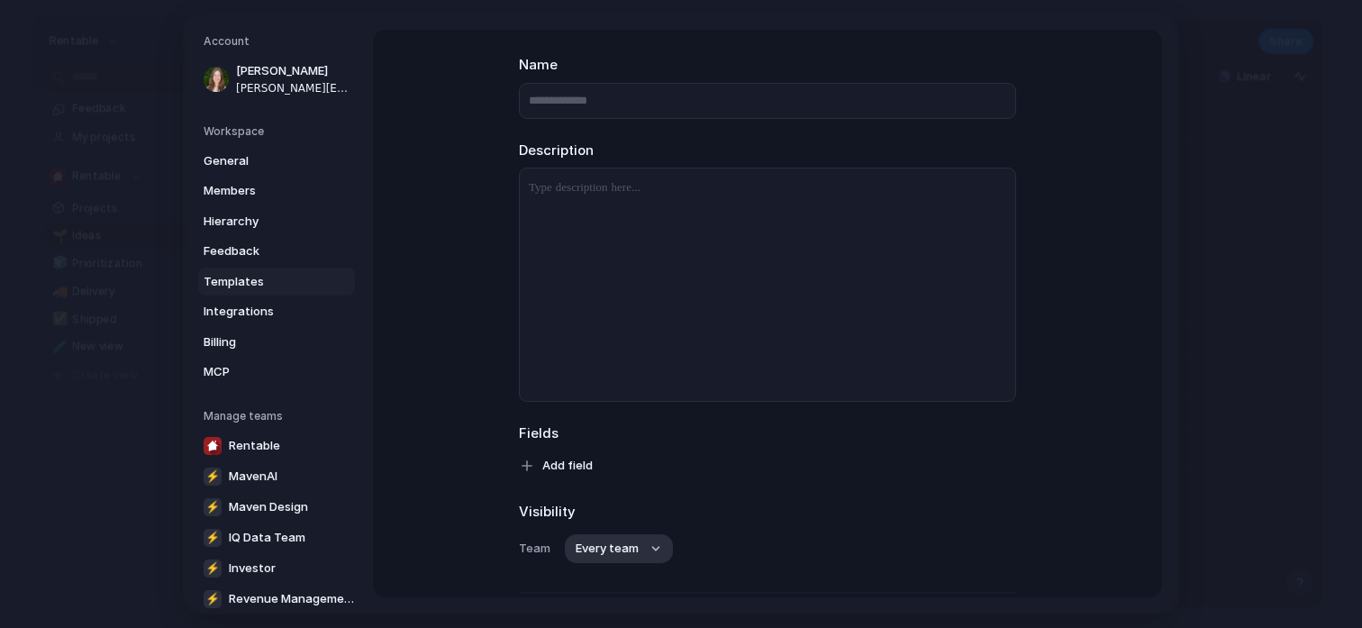
scroll to position [203, 0]
